Goal: Transaction & Acquisition: Download file/media

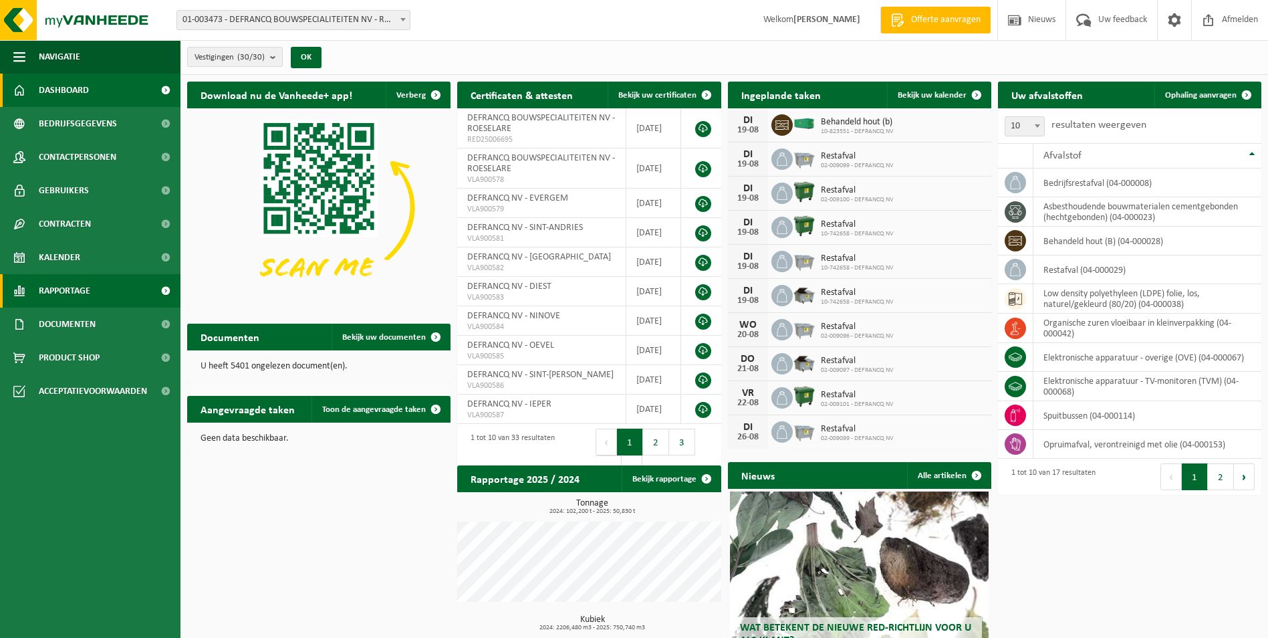
click at [82, 289] on span "Rapportage" at bounding box center [64, 290] width 51 height 33
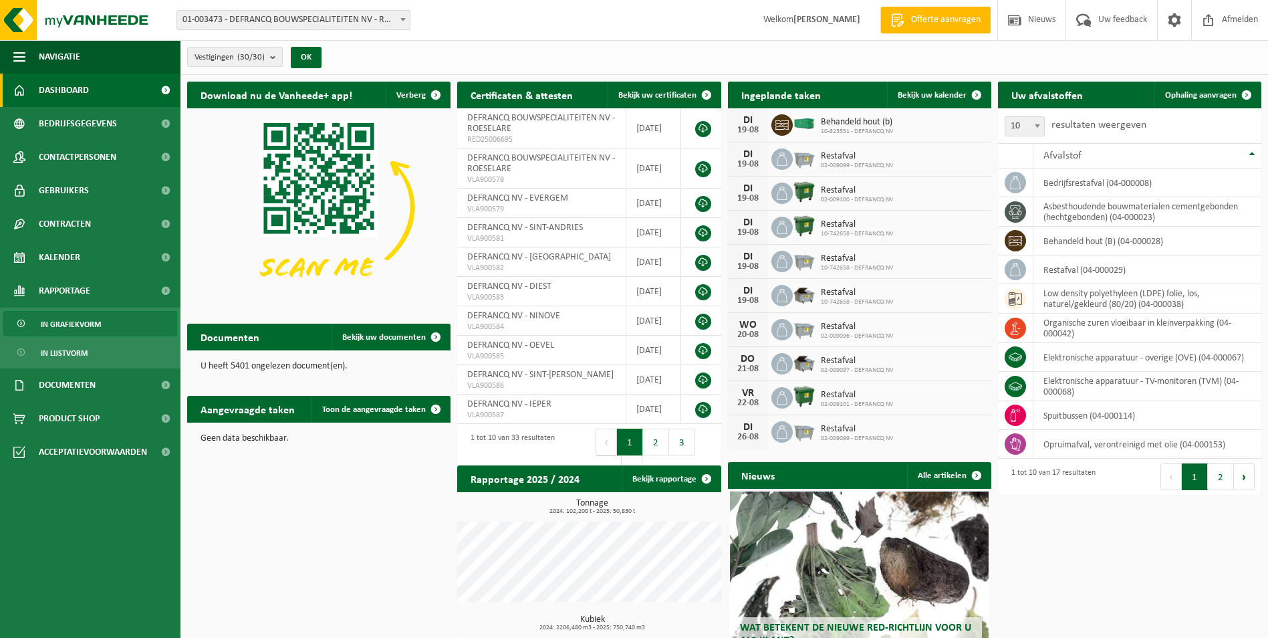
click at [77, 321] on span "In grafiekvorm" at bounding box center [71, 323] width 60 height 25
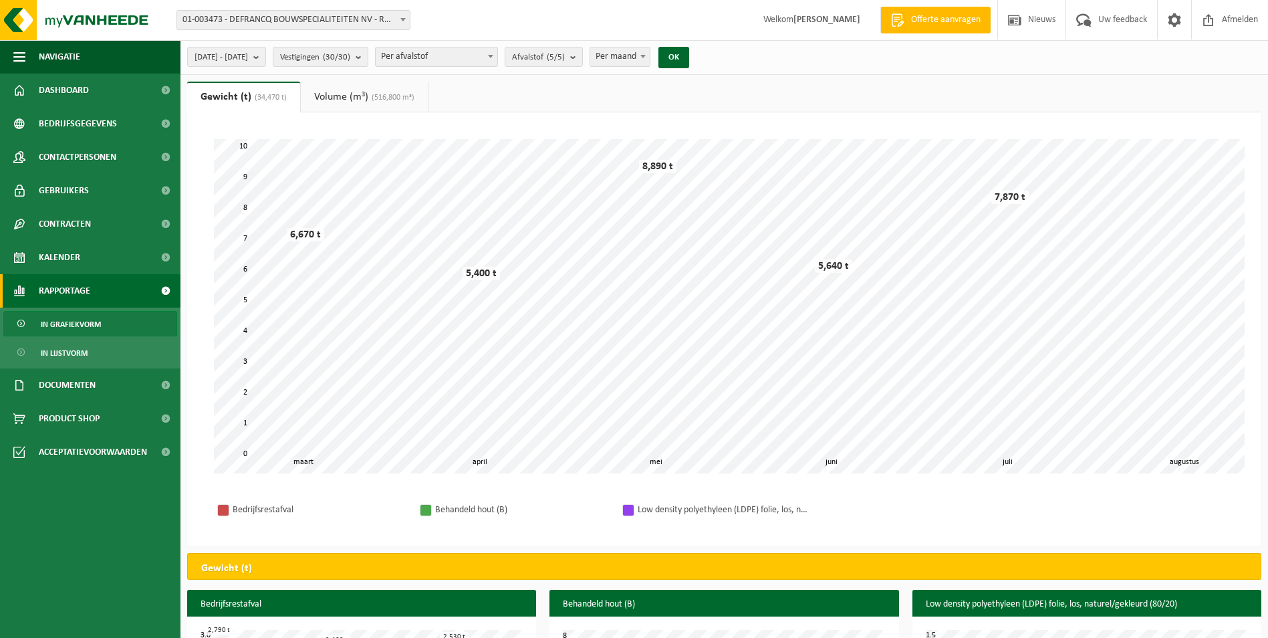
click at [487, 62] on span "Per afvalstof" at bounding box center [437, 56] width 122 height 19
click at [488, 62] on span "Per afvalstof" at bounding box center [437, 56] width 122 height 19
click at [650, 63] on span "Per maand" at bounding box center [619, 56] width 59 height 19
select select "3"
click at [689, 61] on button "OK" at bounding box center [673, 57] width 31 height 21
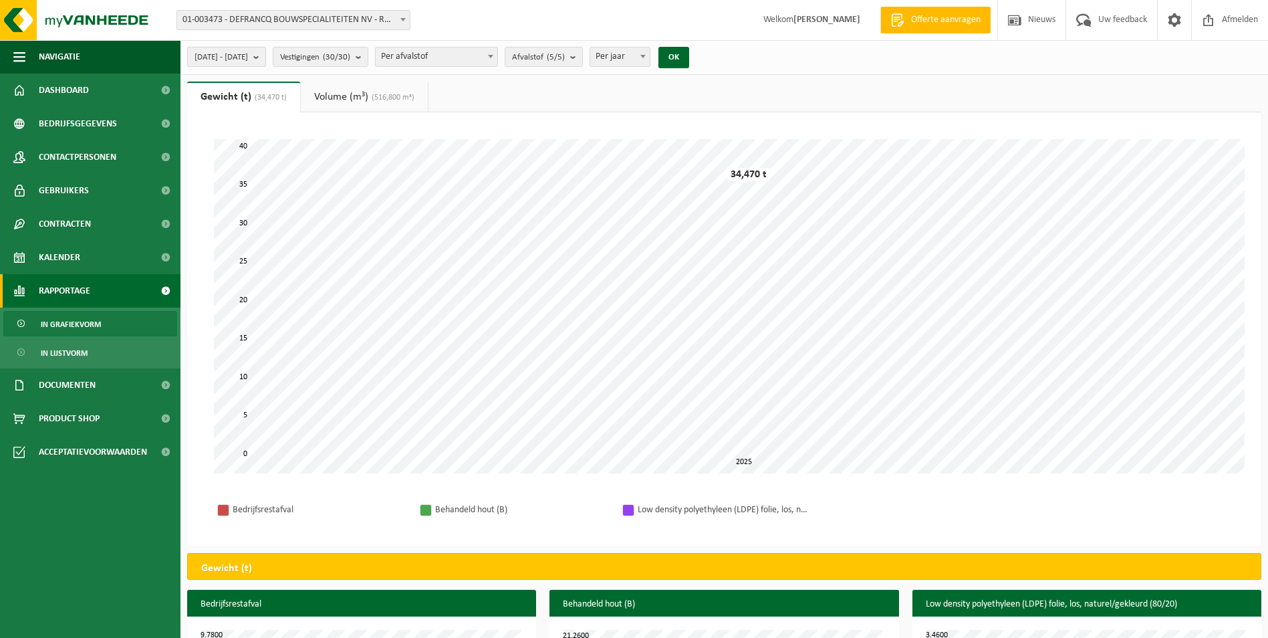
click at [266, 57] on button "2025-03-01 - 2025-08-19" at bounding box center [226, 57] width 79 height 20
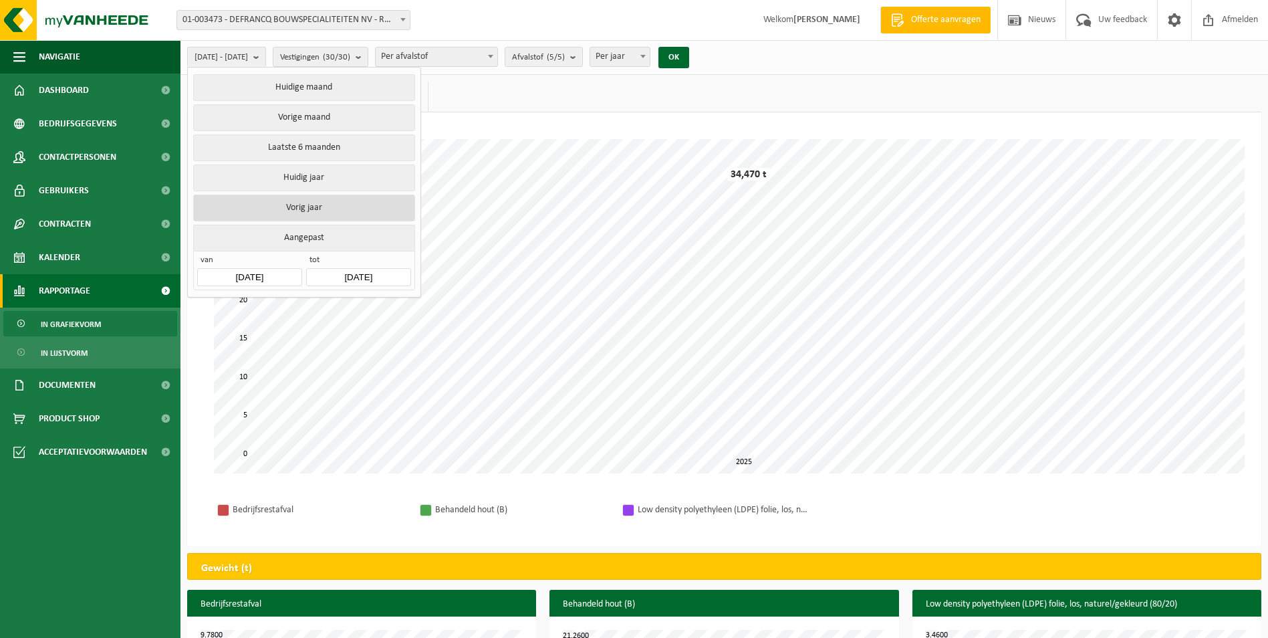
click at [326, 205] on button "Vorig jaar" at bounding box center [303, 208] width 221 height 27
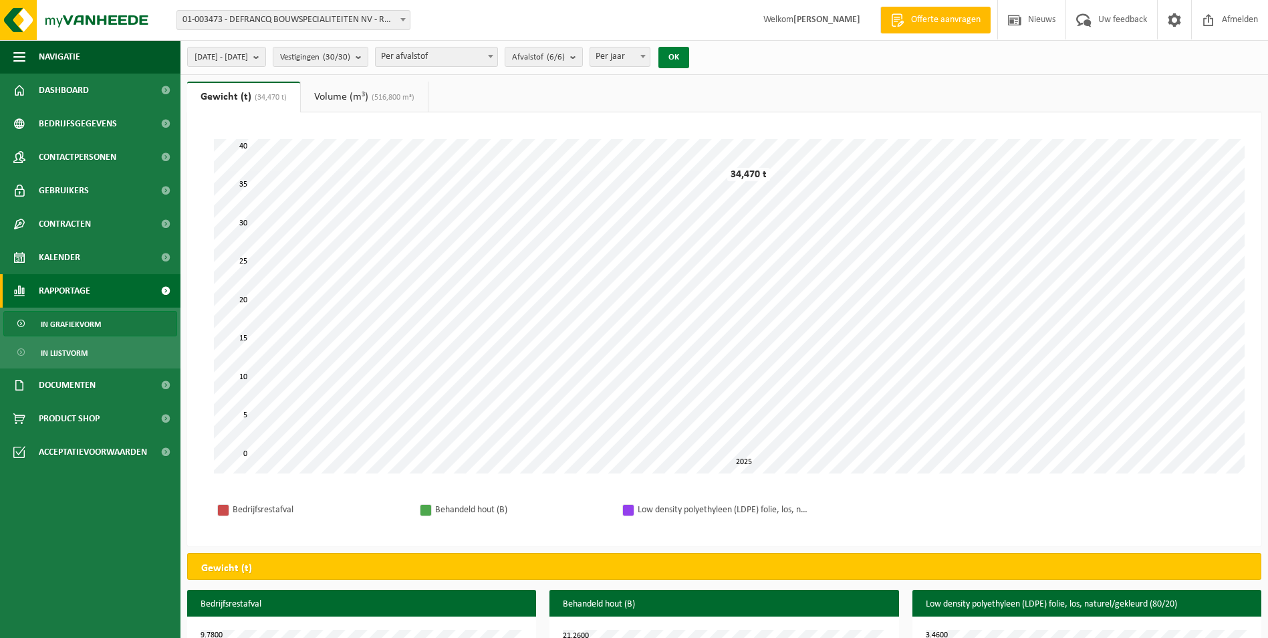
click at [689, 54] on button "OK" at bounding box center [673, 57] width 31 height 21
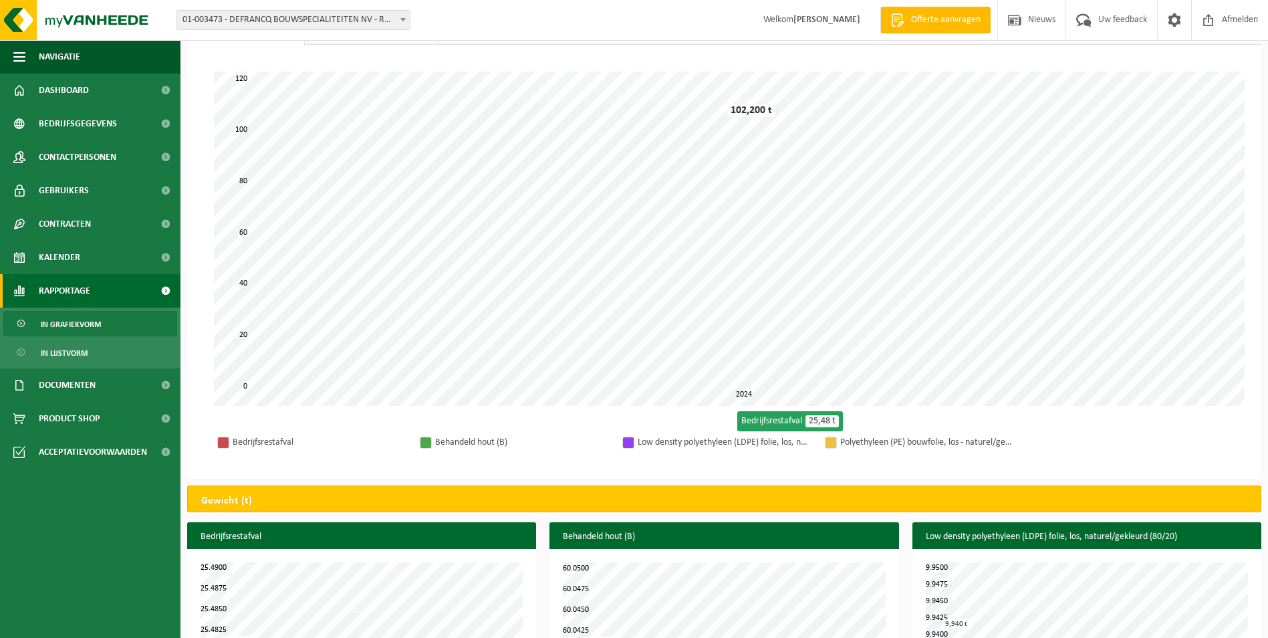
scroll to position [265, 0]
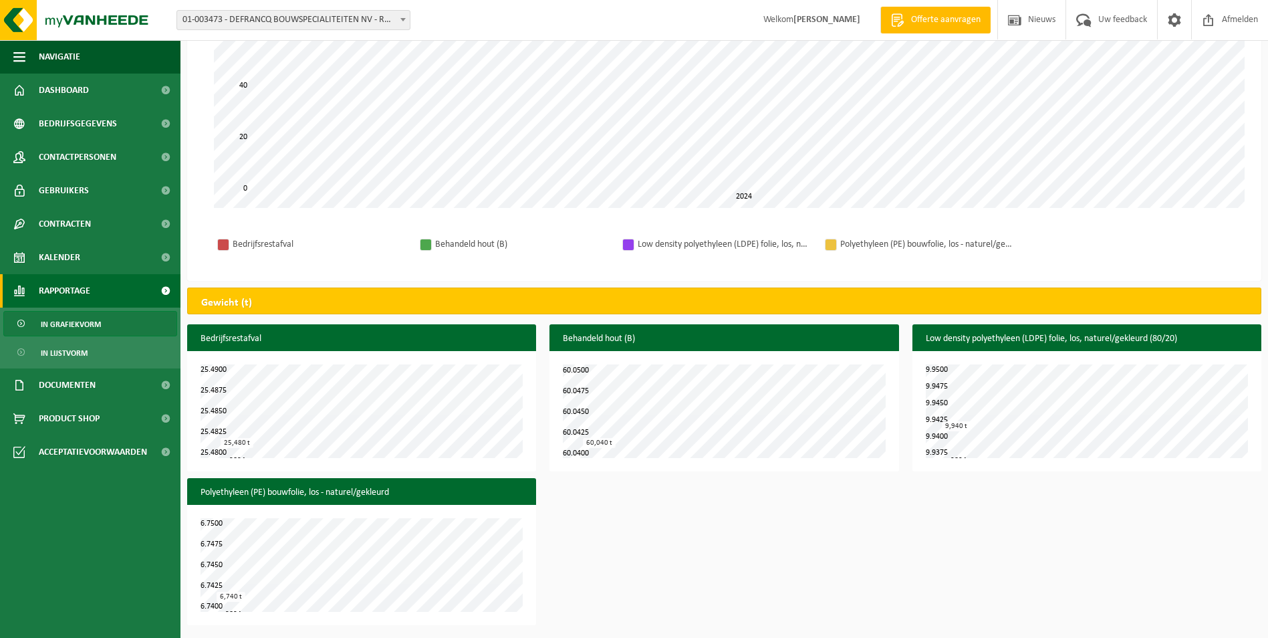
click at [447, 301] on div "Gewicht (t)" at bounding box center [724, 300] width 1074 height 27
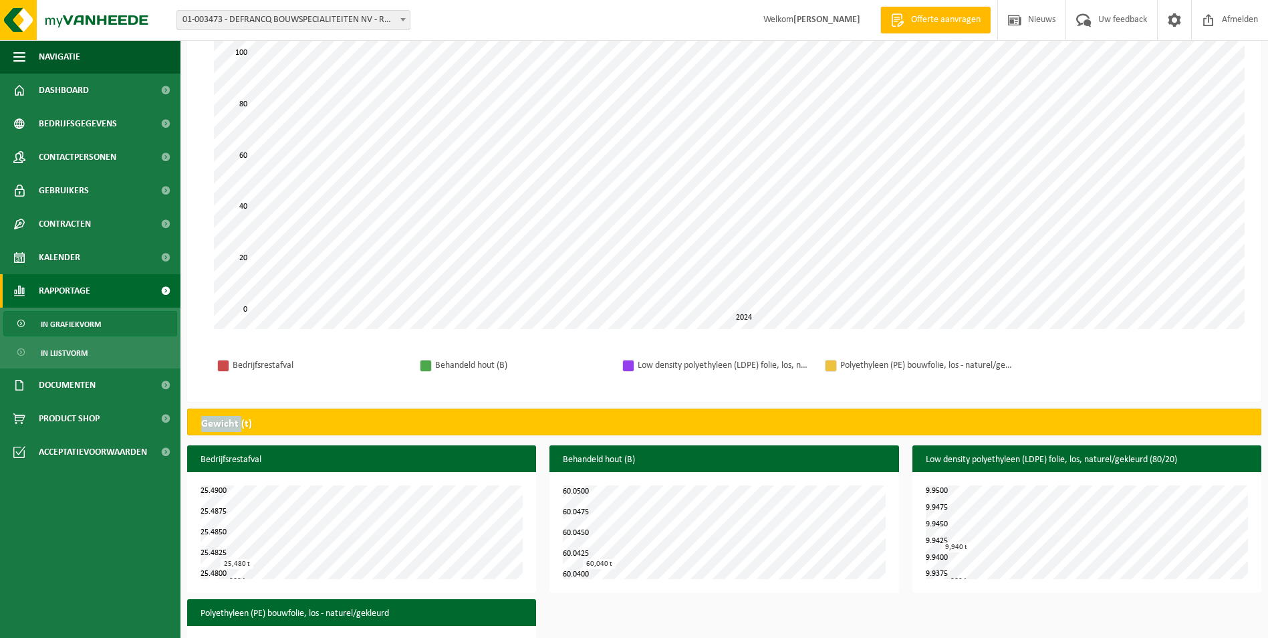
scroll to position [0, 0]
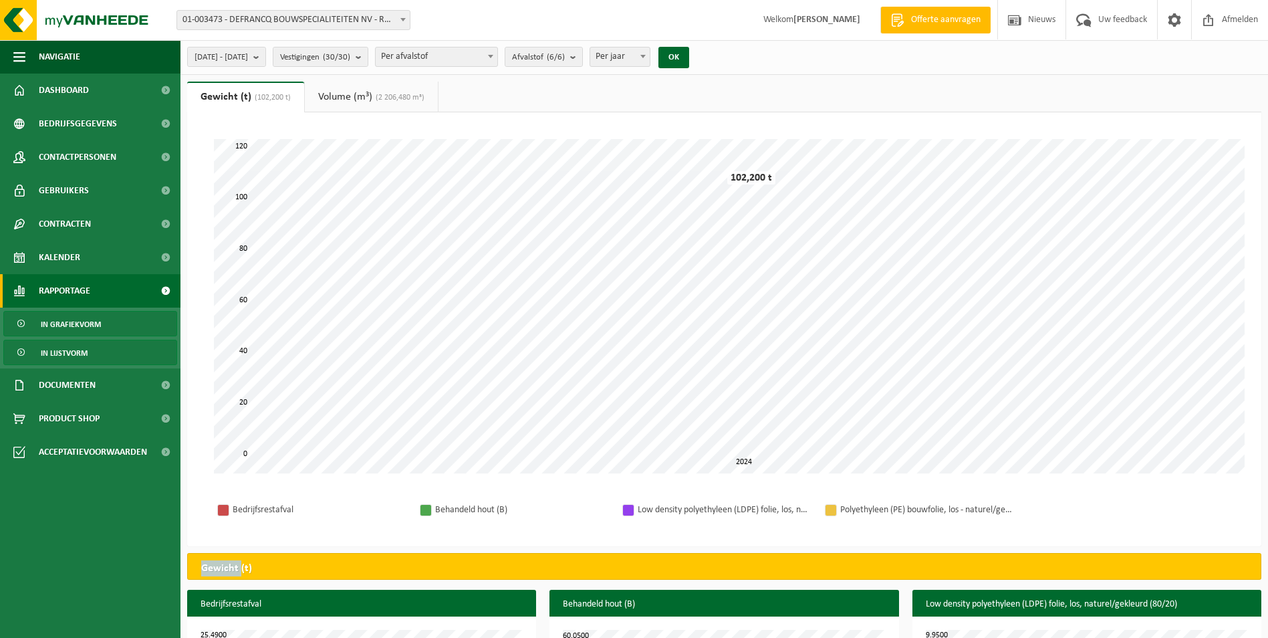
click at [66, 354] on span "In lijstvorm" at bounding box center [64, 352] width 47 height 25
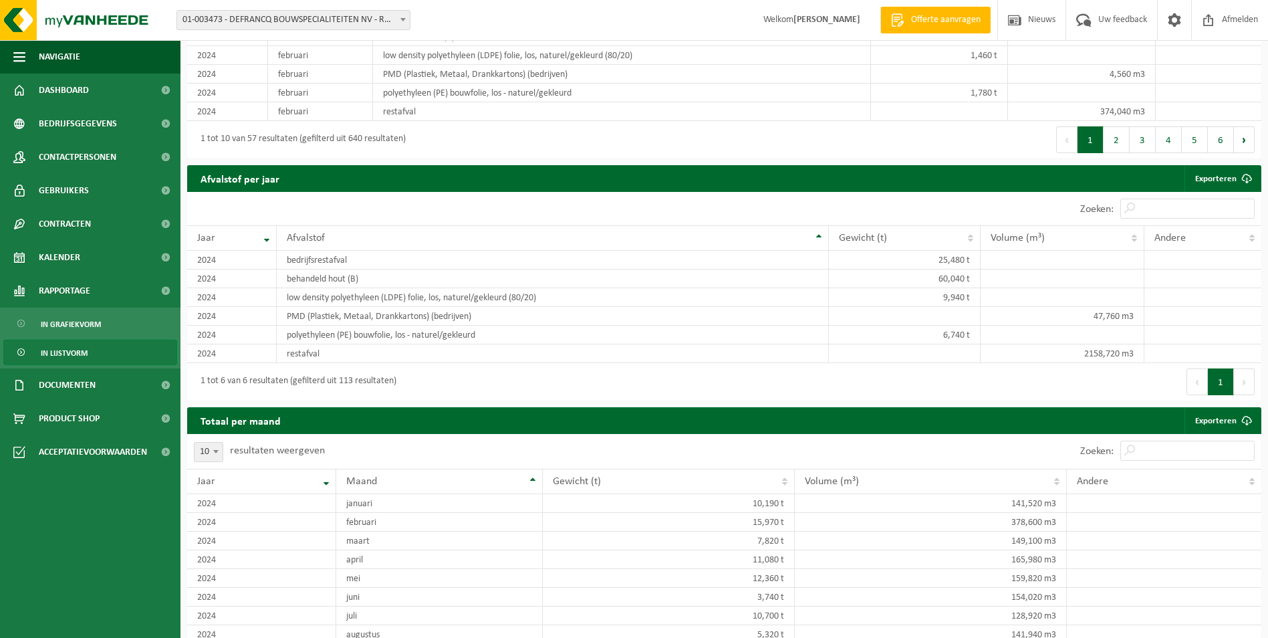
scroll to position [1136, 0]
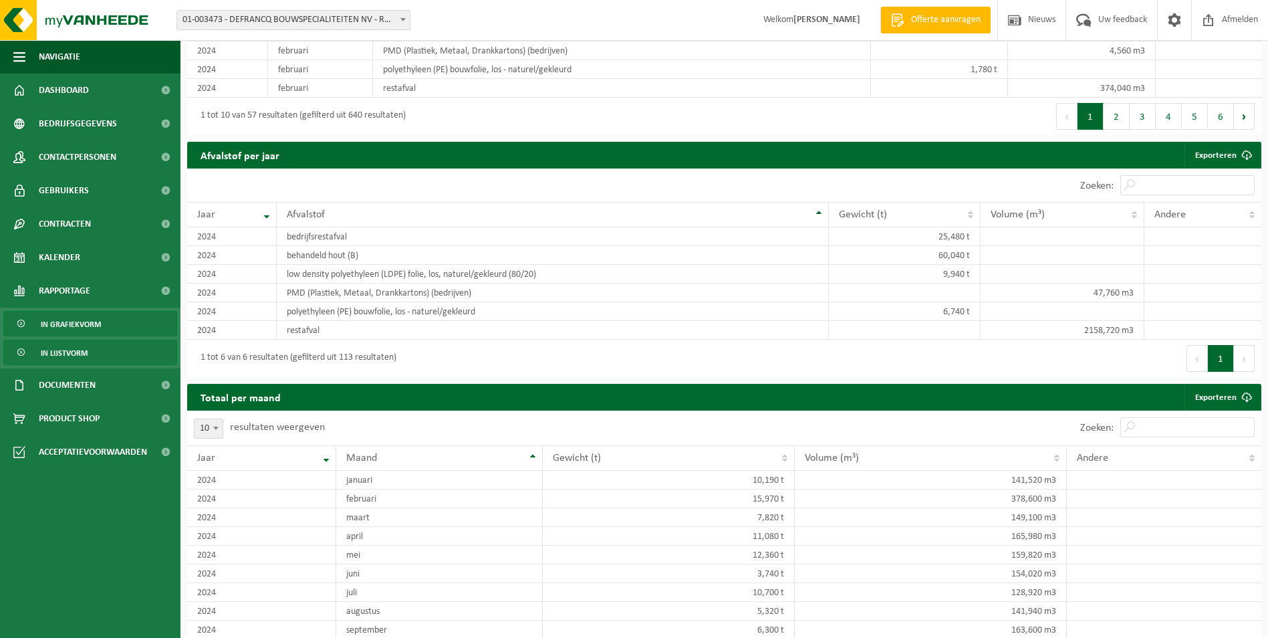
click at [81, 319] on span "In grafiekvorm" at bounding box center [71, 323] width 60 height 25
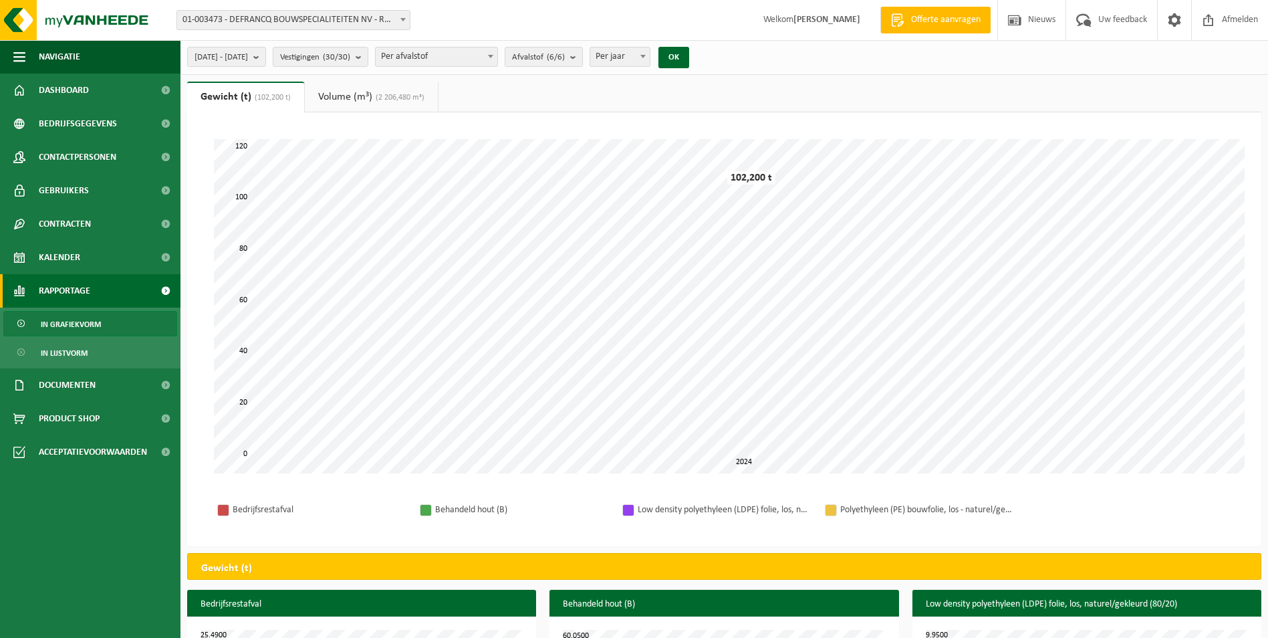
click at [106, 325] on link "In grafiekvorm" at bounding box center [90, 323] width 174 height 25
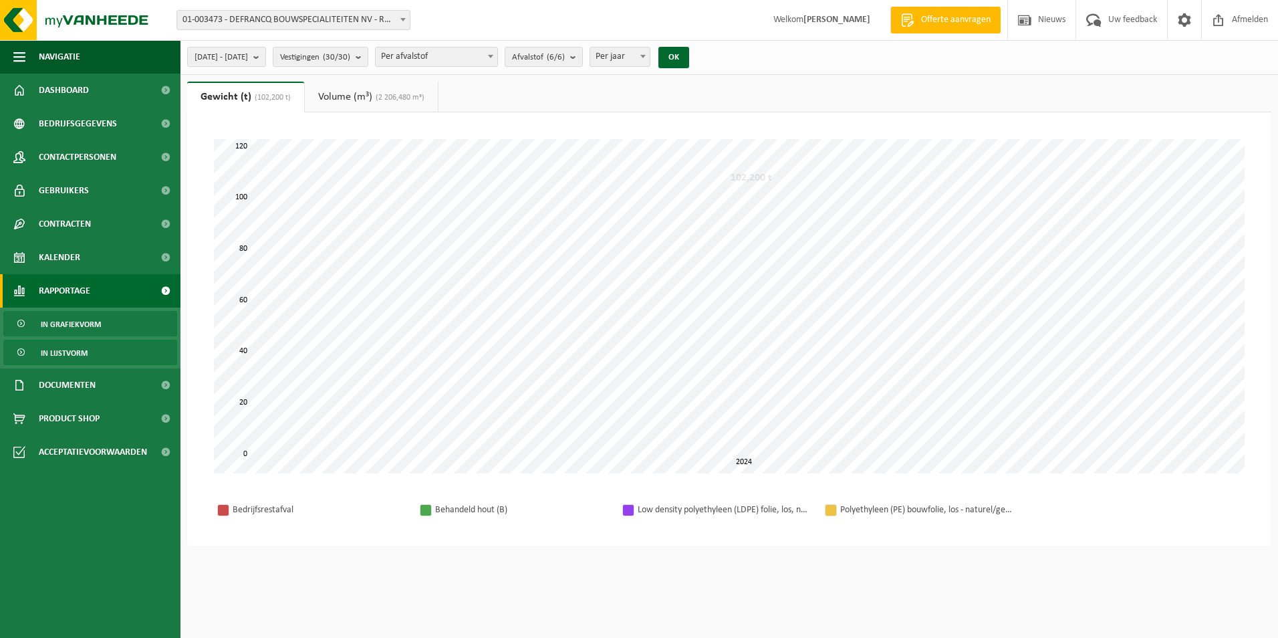
click at [98, 344] on link "In lijstvorm" at bounding box center [90, 352] width 174 height 25
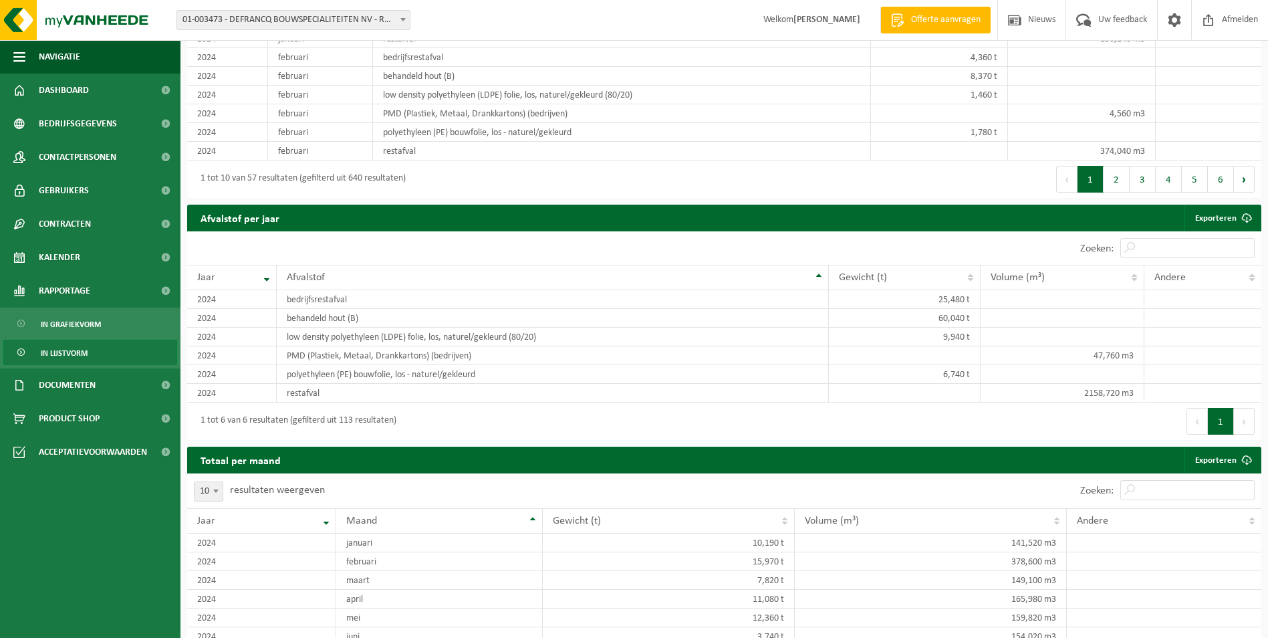
scroll to position [1064, 0]
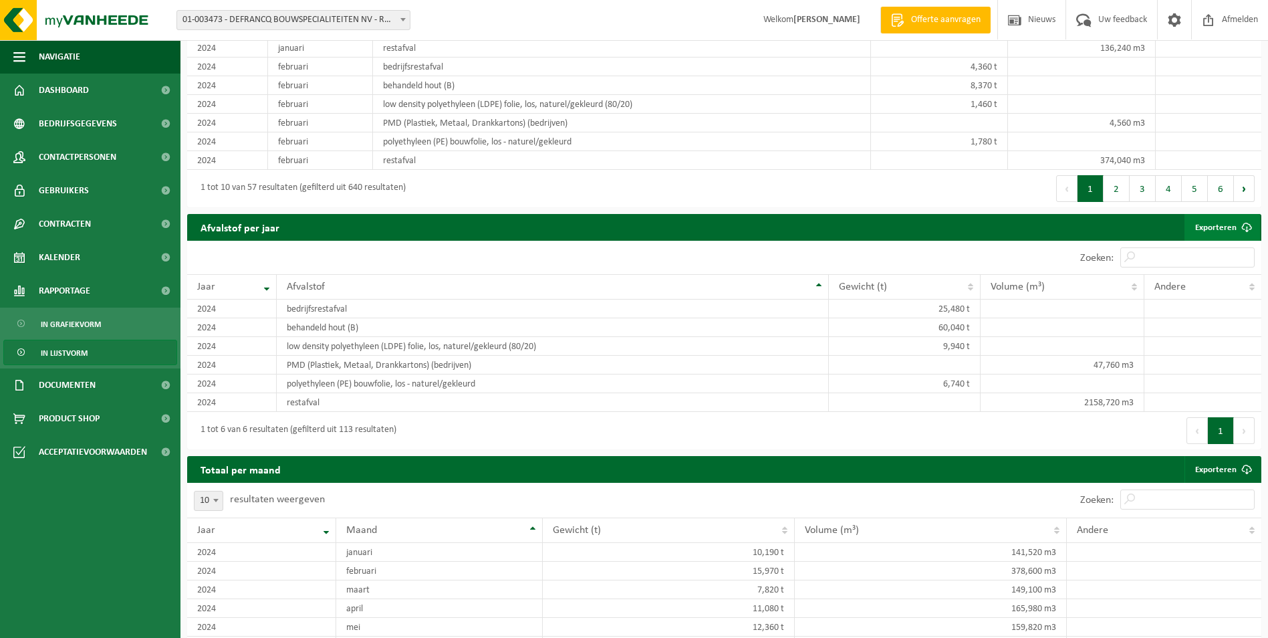
click at [1228, 220] on link "Exporteren" at bounding box center [1222, 227] width 76 height 27
click at [68, 226] on span "Contracten" at bounding box center [65, 223] width 52 height 33
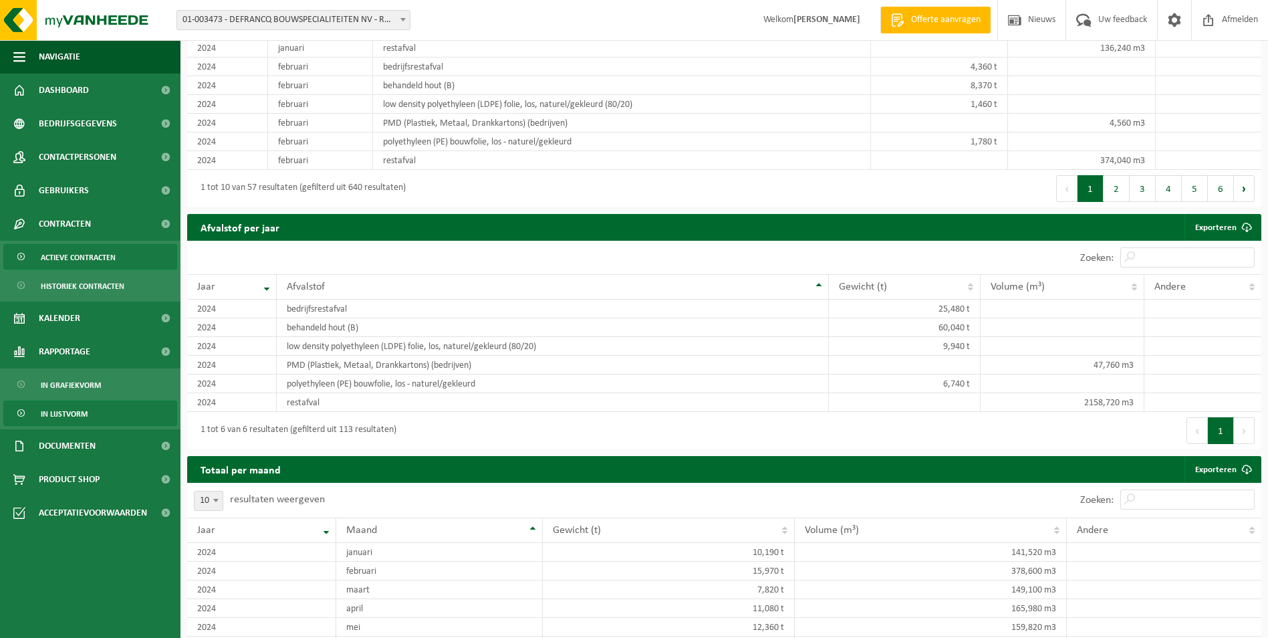
click at [103, 251] on span "Actieve contracten" at bounding box center [78, 257] width 75 height 25
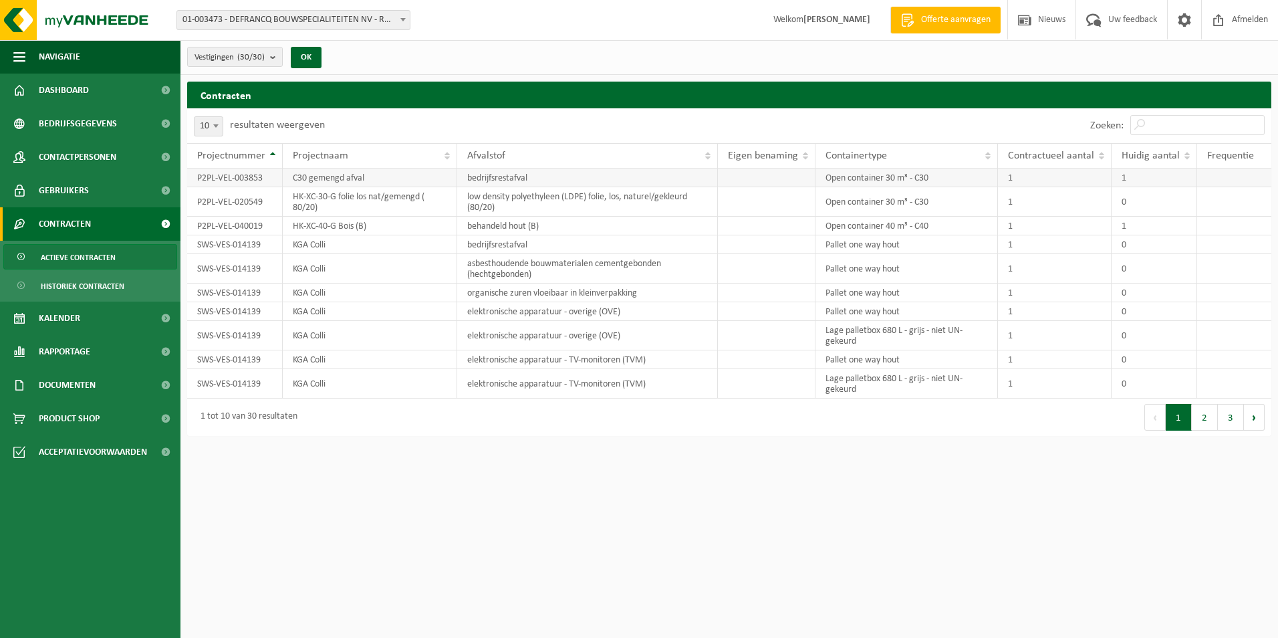
click at [252, 178] on td "P2PL-VEL-003853" at bounding box center [235, 177] width 96 height 19
click at [353, 178] on td "C30 gemengd afval" at bounding box center [370, 177] width 174 height 19
drag, startPoint x: 353, startPoint y: 178, endPoint x: 452, endPoint y: 259, distance: 127.4
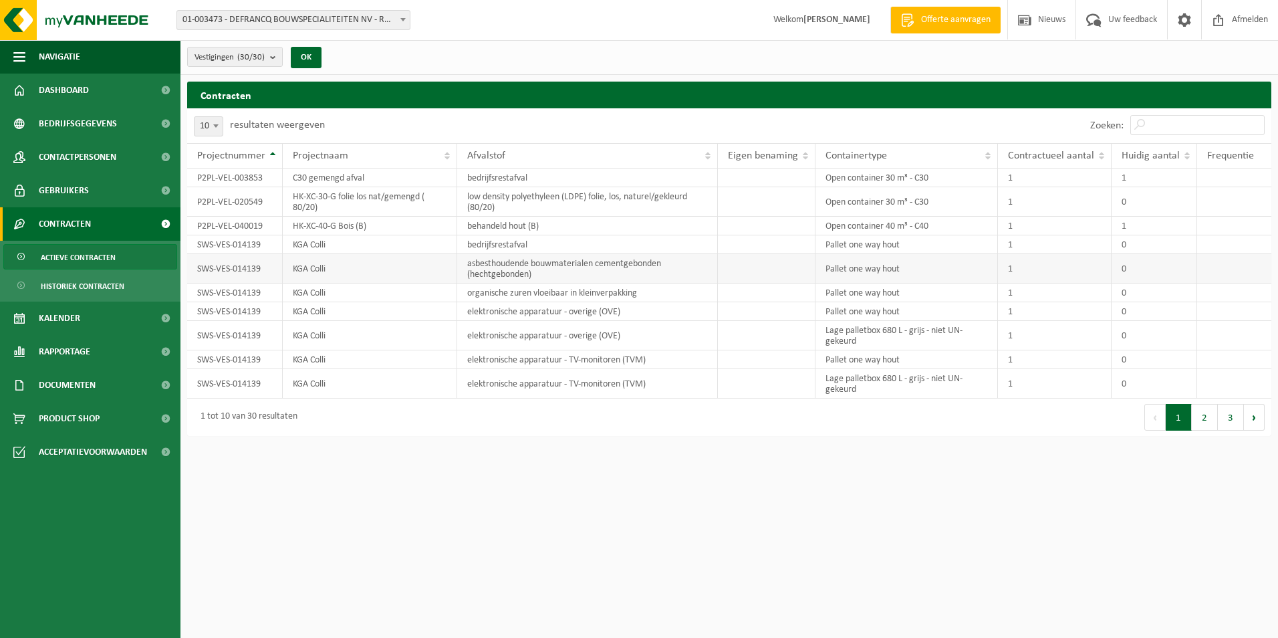
click at [452, 259] on td "KGA Colli" at bounding box center [370, 268] width 174 height 29
click at [108, 380] on link "Documenten" at bounding box center [90, 384] width 180 height 33
click at [59, 420] on span "Facturen" at bounding box center [58, 418] width 35 height 25
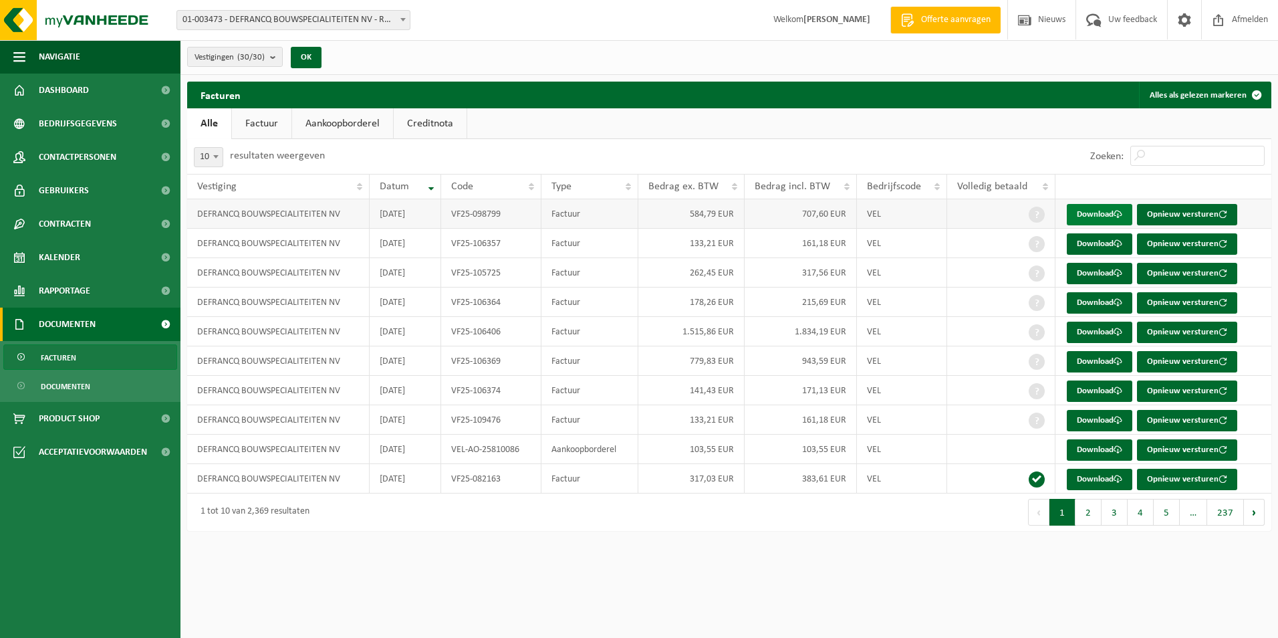
click at [1104, 213] on link "Download" at bounding box center [1100, 214] width 66 height 21
click at [1090, 336] on link "Download" at bounding box center [1100, 331] width 66 height 21
click at [541, 531] on div "Facturen Alles als gelezen markeren Even geduld. Door [PERSON_NAME] hoeveelheid…" at bounding box center [728, 310] width 1097 height 456
click at [1091, 362] on link "Download" at bounding box center [1100, 361] width 66 height 21
click at [826, 562] on html "Vestiging: 01-003473 - DEFRANCQ BOUWSPECIALITEITEN NV - [GEOGRAPHIC_DATA] 10-88…" at bounding box center [639, 319] width 1278 height 638
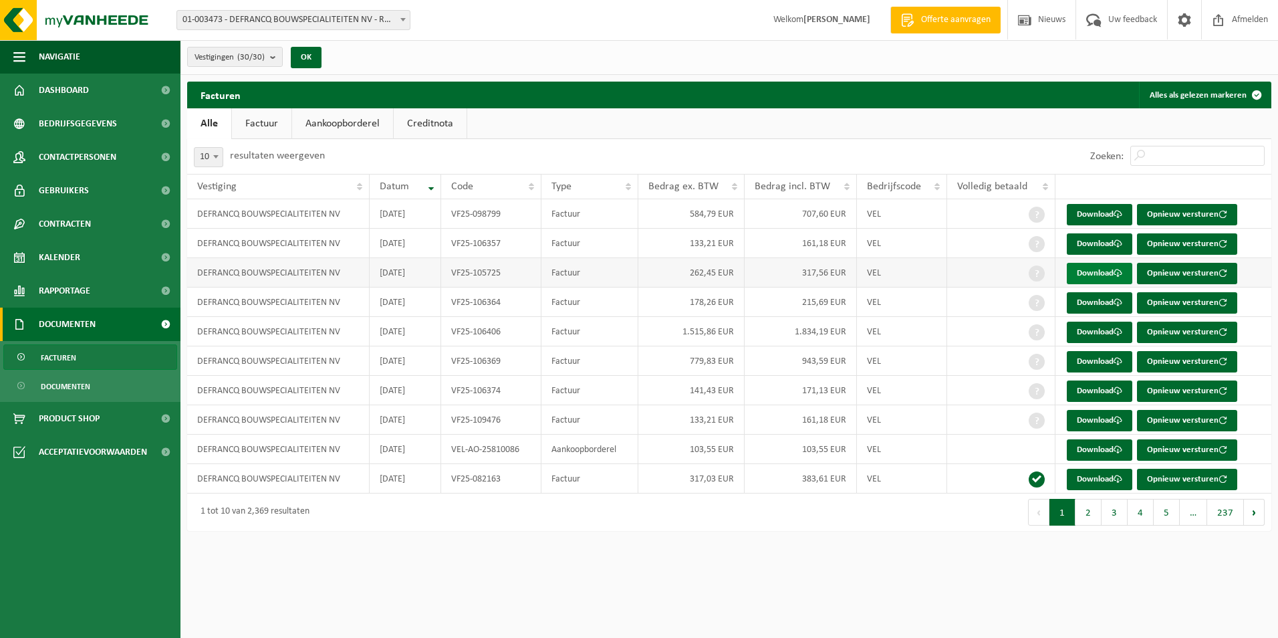
click at [1099, 277] on link "Download" at bounding box center [1100, 273] width 66 height 21
click at [1106, 424] on link "Download" at bounding box center [1100, 420] width 66 height 21
click at [1090, 513] on button "2" at bounding box center [1088, 512] width 26 height 27
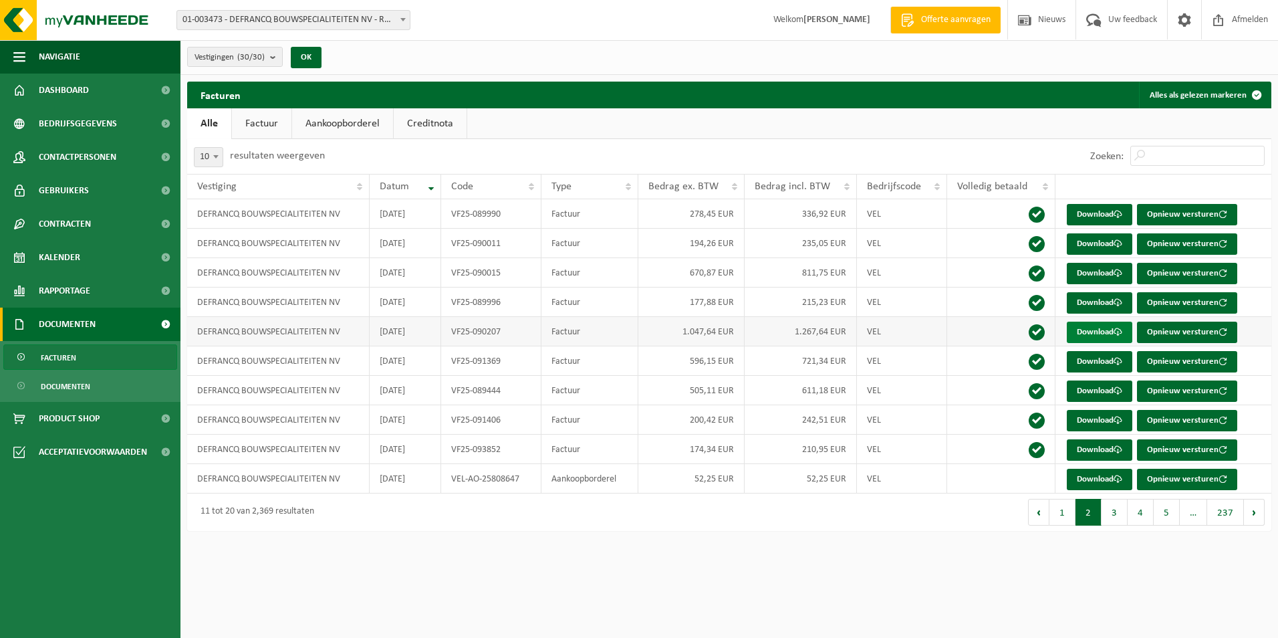
click at [1089, 332] on link "Download" at bounding box center [1100, 331] width 66 height 21
click at [654, 595] on html "Vestiging: 01-003473 - DEFRANCQ BOUWSPECIALITEITEN NV - [GEOGRAPHIC_DATA] 10-88…" at bounding box center [639, 319] width 1278 height 638
click at [1085, 217] on link "Download" at bounding box center [1100, 214] width 66 height 21
drag, startPoint x: 803, startPoint y: 518, endPoint x: 825, endPoint y: 488, distance: 37.7
click at [803, 518] on div "Eerste Vorige 1 2 3 4 5 … 237 Volgende Laatste" at bounding box center [1000, 511] width 542 height 37
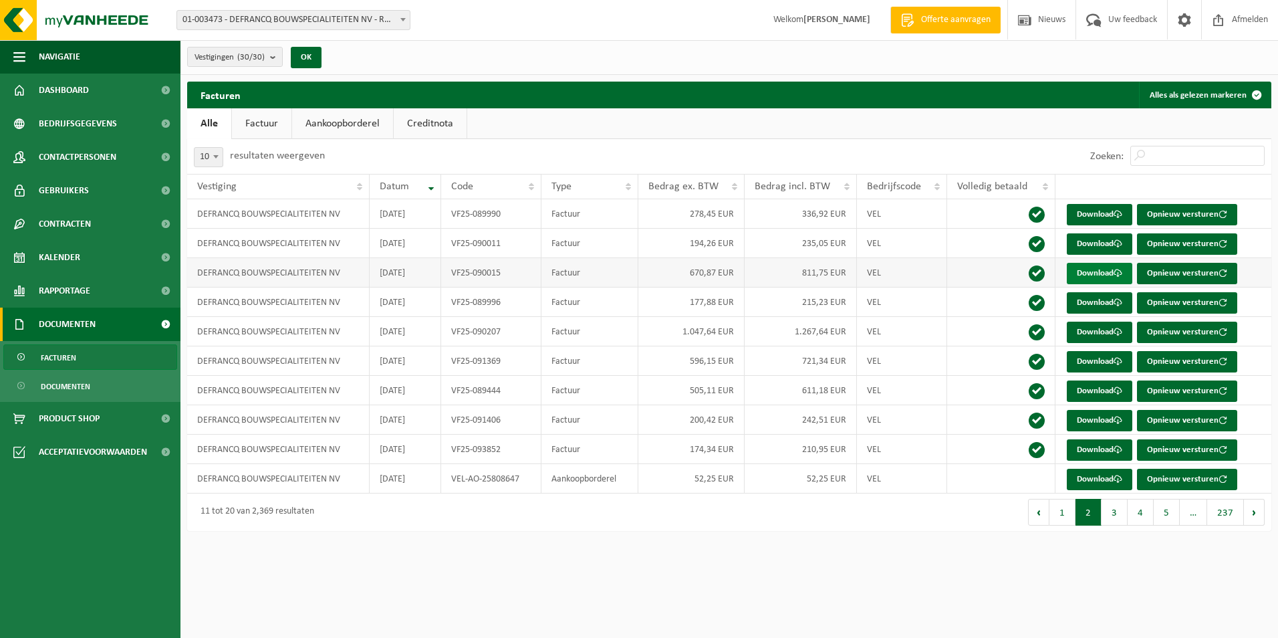
click at [1099, 274] on link "Download" at bounding box center [1100, 273] width 66 height 21
click at [708, 543] on div "Navigatie Offerte aanvragen Nieuws Uw feedback Afmelden Dashboard Bedrijfsgegev…" at bounding box center [639, 272] width 1278 height 544
click at [1080, 363] on link "Download" at bounding box center [1100, 361] width 66 height 21
click at [718, 162] on div "10 25 50 100 10 resultaten weergeven" at bounding box center [458, 156] width 542 height 35
click at [261, 126] on link "Factuur" at bounding box center [261, 123] width 59 height 31
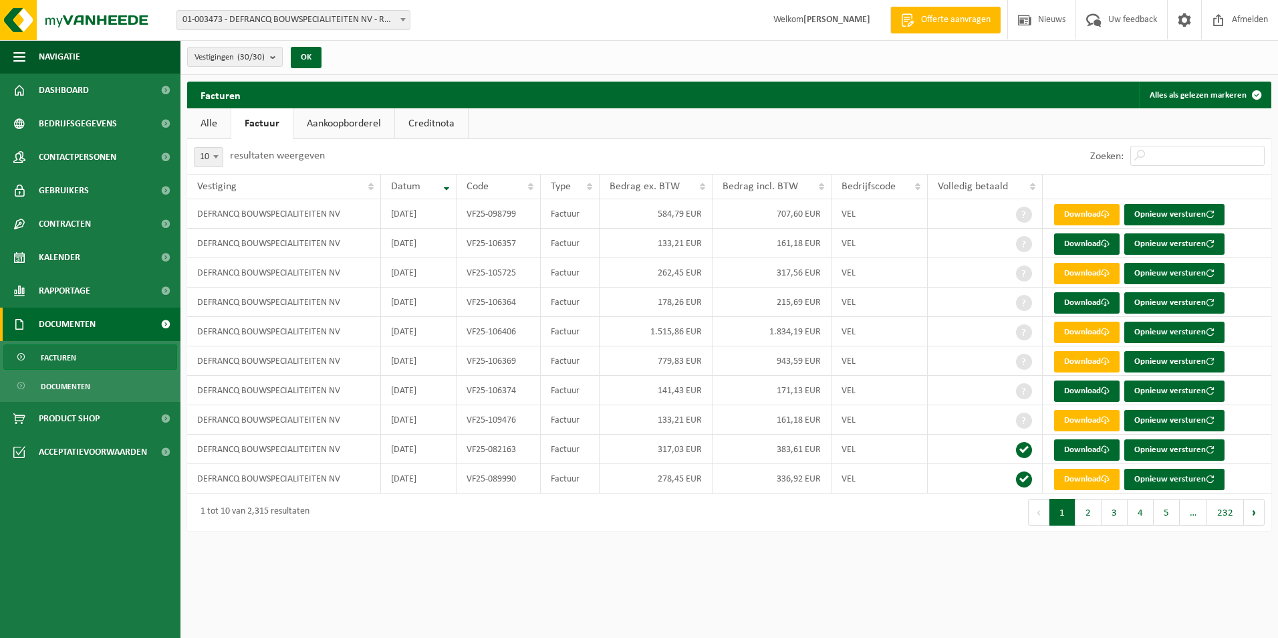
click at [332, 124] on link "Aankoopborderel" at bounding box center [343, 123] width 101 height 31
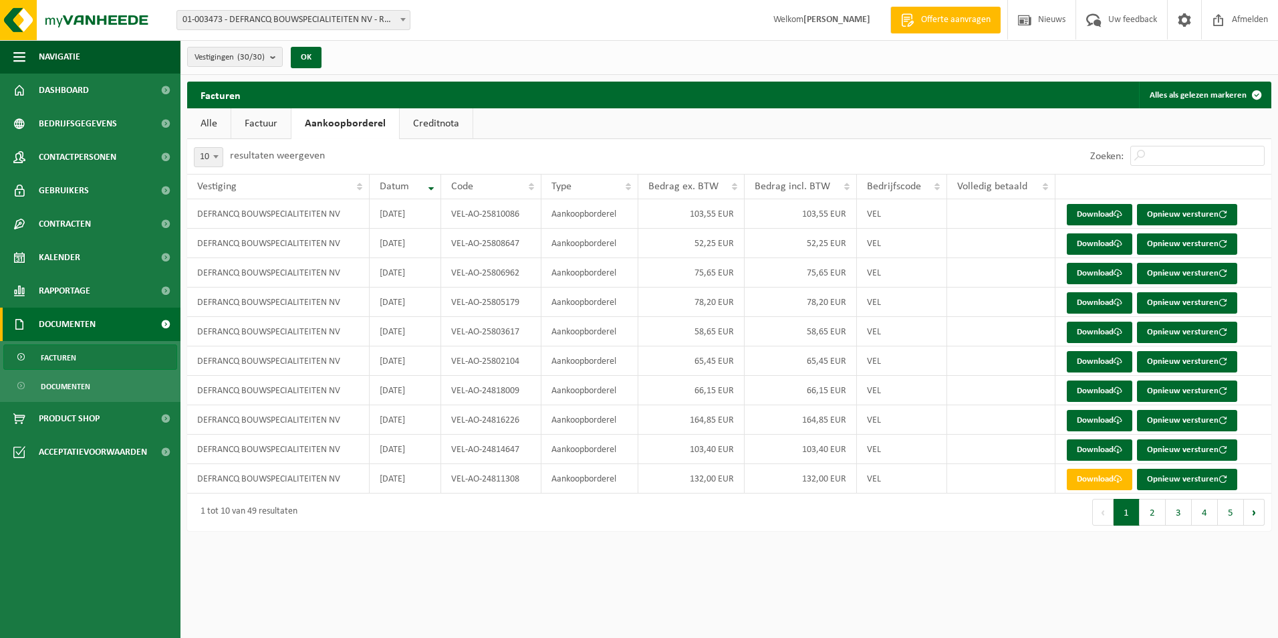
click at [321, 127] on link "Aankoopborderel" at bounding box center [345, 123] width 108 height 31
click at [265, 130] on link "Factuur" at bounding box center [260, 123] width 59 height 31
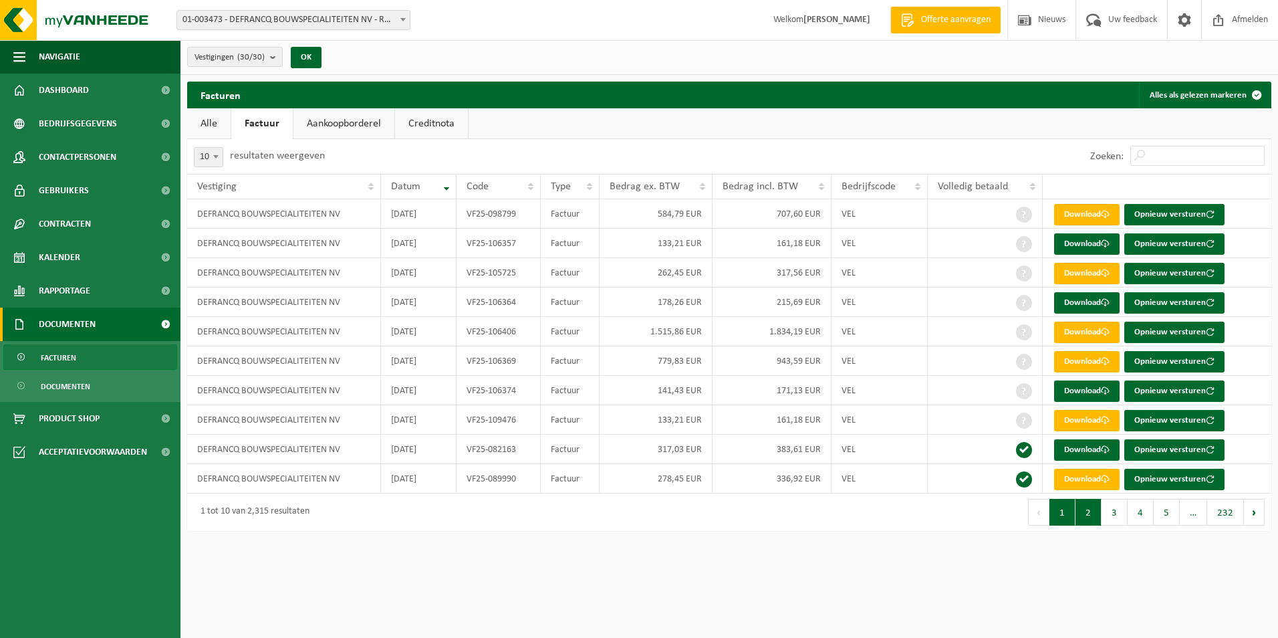
click at [1091, 515] on button "2" at bounding box center [1088, 512] width 26 height 27
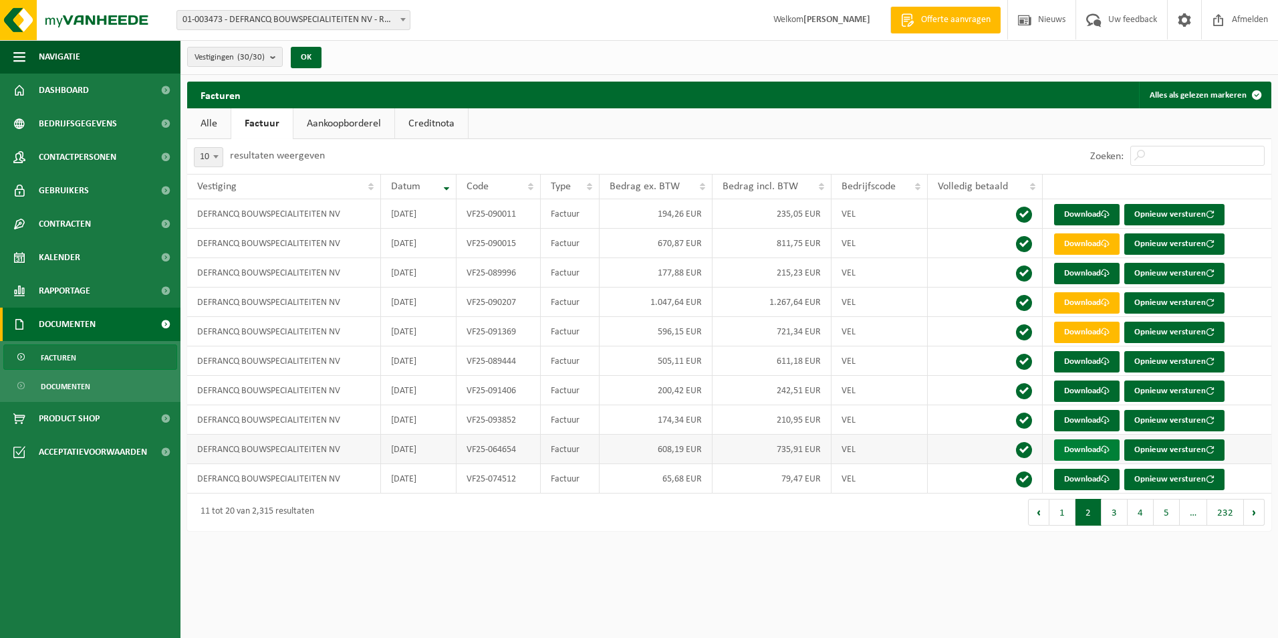
click at [1074, 452] on link "Download" at bounding box center [1087, 449] width 66 height 21
click at [906, 563] on html "Vestiging: 01-003473 - DEFRANCQ BOUWSPECIALITEITEN NV - [GEOGRAPHIC_DATA] 10-88…" at bounding box center [639, 319] width 1278 height 638
click at [1134, 521] on button "4" at bounding box center [1141, 512] width 26 height 27
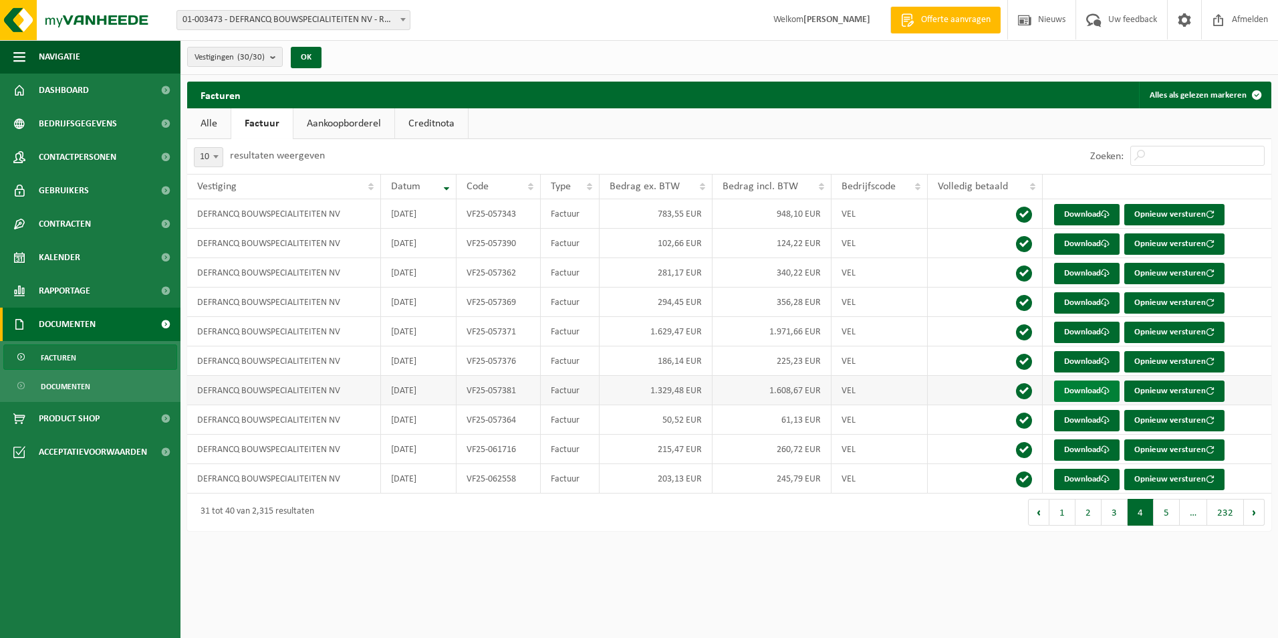
click at [1069, 386] on link "Download" at bounding box center [1087, 390] width 66 height 21
click at [809, 523] on div "Eerste Vorige 1 2 3 4 5 … 232 Volgende Laatste" at bounding box center [1000, 511] width 542 height 37
click at [1081, 334] on link "Download" at bounding box center [1087, 331] width 66 height 21
drag, startPoint x: 754, startPoint y: 521, endPoint x: 747, endPoint y: 525, distance: 8.1
click at [754, 522] on div "Eerste Vorige 1 2 3 4 5 … 232 Volgende Laatste" at bounding box center [1000, 511] width 542 height 37
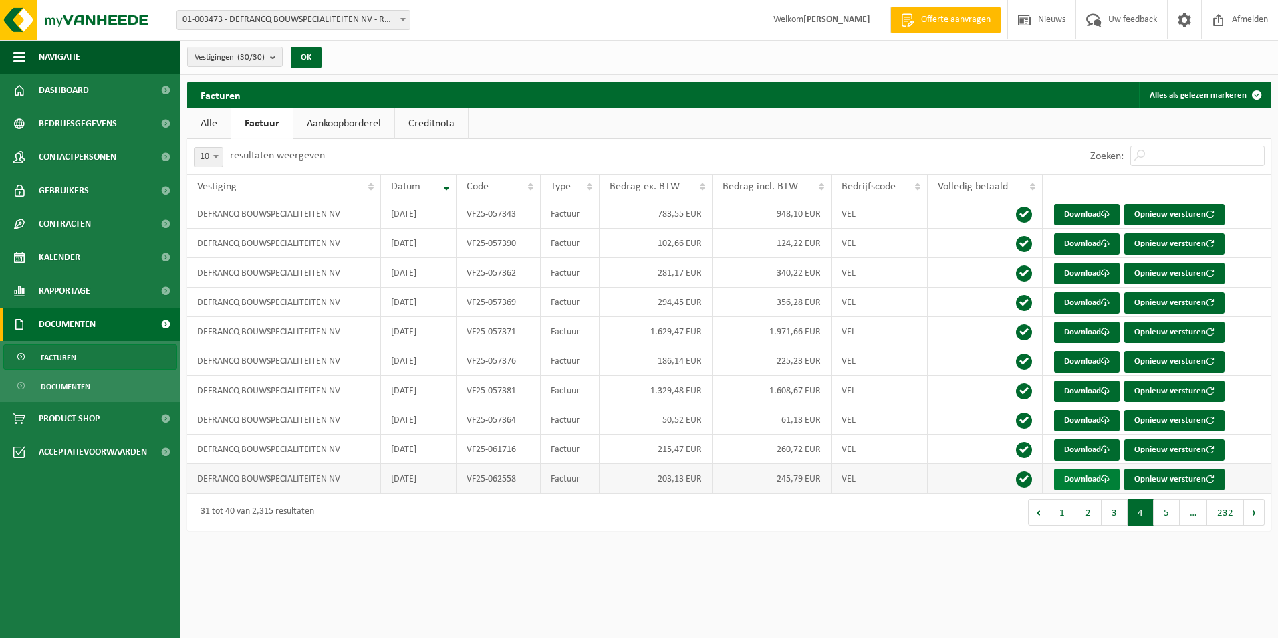
click at [1101, 477] on link "Download" at bounding box center [1087, 479] width 66 height 21
drag, startPoint x: 416, startPoint y: 547, endPoint x: 162, endPoint y: 503, distance: 257.8
click at [407, 548] on html "Vestiging: 01-003473 - DEFRANCQ BOUWSPECIALITEITEN NV - [GEOGRAPHIC_DATA] 10-88…" at bounding box center [639, 319] width 1278 height 638
click at [1077, 450] on link "Download" at bounding box center [1087, 449] width 66 height 21
drag, startPoint x: 614, startPoint y: 591, endPoint x: 557, endPoint y: 591, distance: 56.8
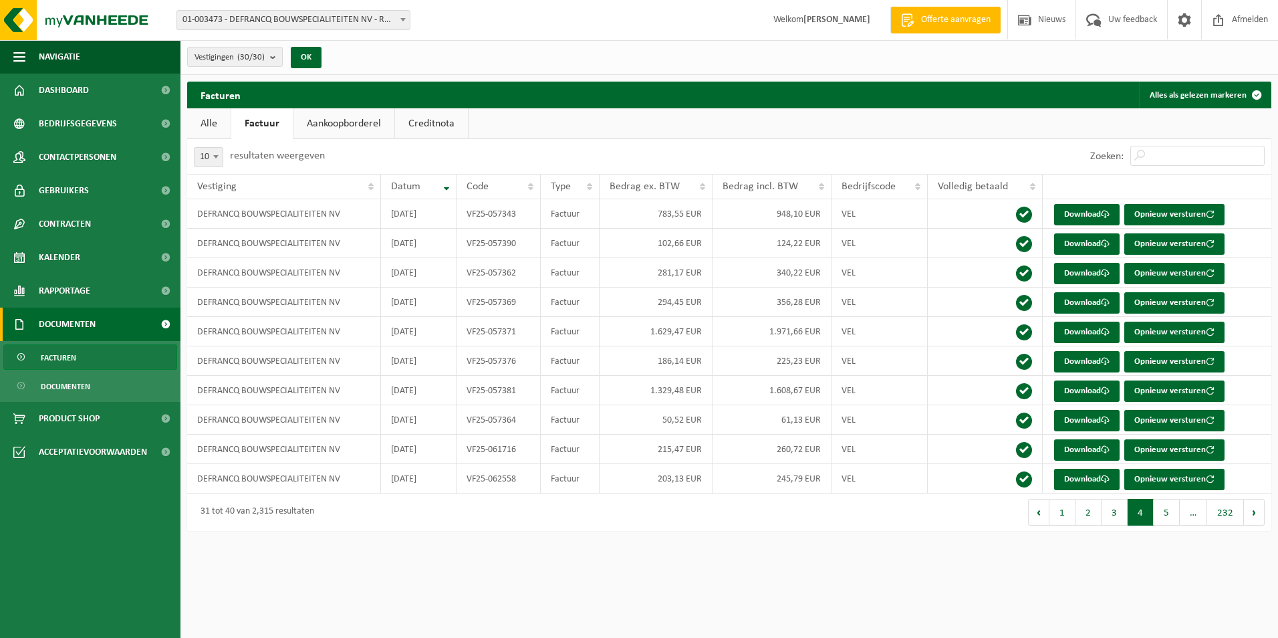
click at [586, 591] on html "Vestiging: 01-003473 - DEFRANCQ BOUWSPECIALITEITEN NV - [GEOGRAPHIC_DATA] 10-88…" at bounding box center [639, 319] width 1278 height 638
click at [1061, 211] on link "Download" at bounding box center [1087, 214] width 66 height 21
click at [314, 579] on html "Vestiging: 01-003473 - DEFRANCQ BOUWSPECIALITEITEN NV - [GEOGRAPHIC_DATA] 10-88…" at bounding box center [639, 319] width 1278 height 638
